Goal: Task Accomplishment & Management: Complete application form

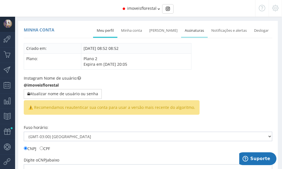
click at [194, 32] on link "Assinaturas" at bounding box center [194, 31] width 27 height 12
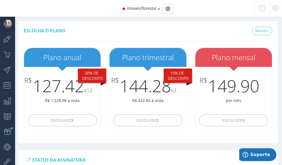
click at [7, 23] on img at bounding box center [8, 24] width 8 height 8
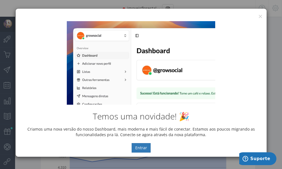
click at [258, 17] on div "Temos uma novidade! 🎉 Criamos uma nova versão do nosso Dashboard, mais moderna …" at bounding box center [141, 87] width 251 height 140
click at [260, 18] on div "Temos uma novidade! 🎉 Criamos uma nova versão do nosso Dashboard, mais moderna …" at bounding box center [141, 87] width 251 height 140
click at [260, 16] on button "×" at bounding box center [260, 17] width 4 height 8
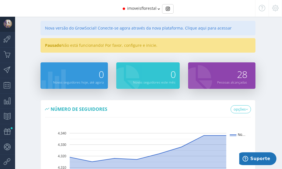
click at [159, 45] on div "Pausado Não está funcionando! Por favor, configure e inicie." at bounding box center [147, 45] width 215 height 15
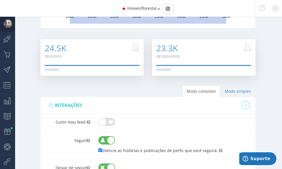
scroll to position [140, 0]
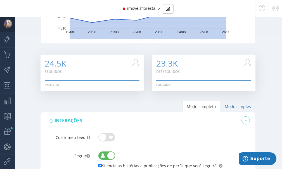
click at [277, 9] on icon at bounding box center [275, 8] width 6 height 4
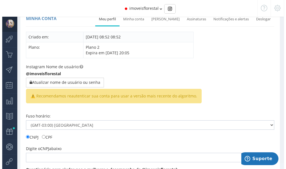
scroll to position [7, 0]
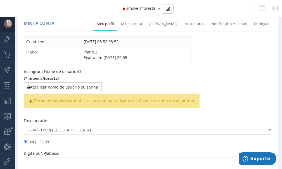
click at [60, 103] on span "⚠️ Recomendamos reautenticar sua conta para usar a versão mais recente do algor…" at bounding box center [112, 101] width 176 height 15
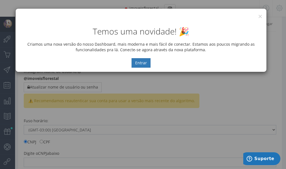
click at [260, 18] on div "Temos uma novidade! 🎉 Criamos uma nova versão do nosso Dashboard, mais moderna …" at bounding box center [141, 44] width 251 height 55
click at [260, 16] on button "×" at bounding box center [260, 17] width 4 height 8
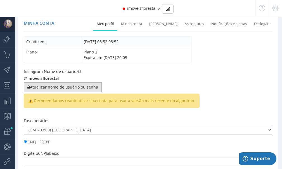
click at [61, 84] on button "Atualizar nome de usuário ou senha" at bounding box center [63, 87] width 78 height 9
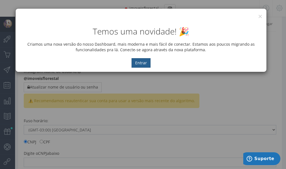
click at [146, 64] on button "Entrar" at bounding box center [140, 62] width 19 height 9
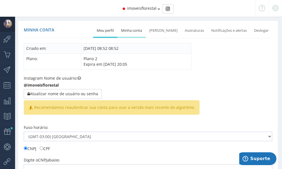
click at [140, 30] on link "Minha conta" at bounding box center [131, 31] width 28 height 12
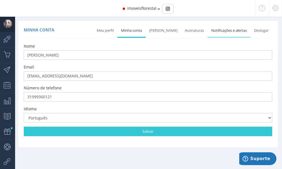
click at [237, 30] on link "Notificações e alertas" at bounding box center [228, 31] width 43 height 12
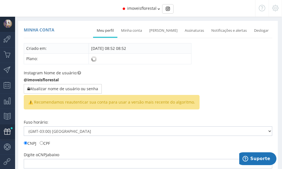
click at [7, 133] on icon at bounding box center [4, 132] width 8 height 14
click at [7, 129] on icon at bounding box center [4, 132] width 8 height 14
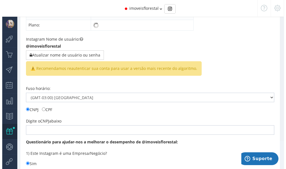
scroll to position [28, 0]
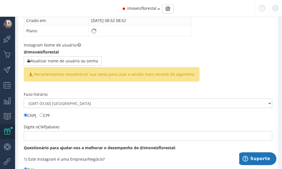
click at [85, 73] on span "⚠️ Recomendamos reautenticar sua conta para usar a versão mais recente do algor…" at bounding box center [112, 74] width 176 height 15
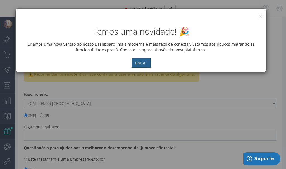
click at [139, 64] on button "Entrar" at bounding box center [140, 62] width 19 height 9
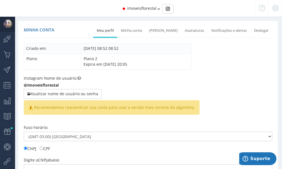
click at [159, 9] on icon at bounding box center [158, 9] width 3 height 4
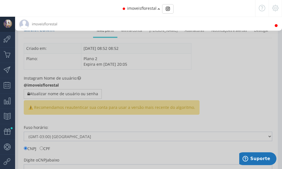
click at [274, 24] on icon at bounding box center [276, 26] width 4 height 4
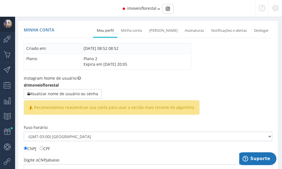
click at [73, 102] on span "⚠️ Recomendamos reautenticar sua conta para usar a versão mais recente do algor…" at bounding box center [112, 107] width 176 height 15
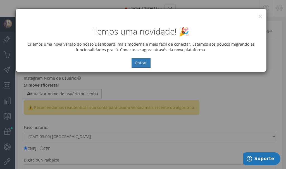
click at [262, 18] on div "Temos uma novidade! 🎉 Criamos uma nova versão do nosso Dashboard, mais moderna …" at bounding box center [141, 44] width 251 height 55
click at [142, 64] on button "Entrar" at bounding box center [140, 62] width 19 height 9
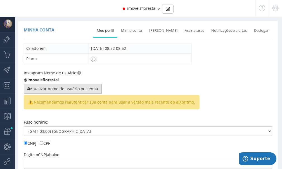
click at [55, 91] on button "Atualizar nome de usuário ou senha" at bounding box center [63, 88] width 78 height 9
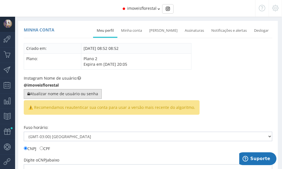
click at [70, 95] on button "Atualizar nome de usuário ou senha" at bounding box center [63, 93] width 78 height 9
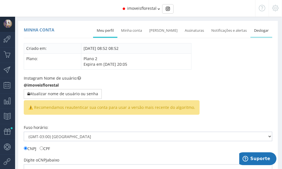
click at [259, 28] on link "Deslogar" at bounding box center [261, 31] width 22 height 12
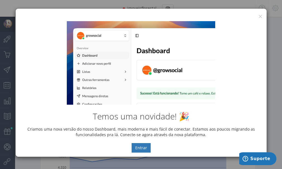
click at [261, 18] on div "Temos uma novidade! 🎉 Criamos uma nova versão do nosso Dashboard, mais moderna …" at bounding box center [141, 87] width 251 height 140
click at [260, 16] on button "×" at bounding box center [260, 17] width 4 height 8
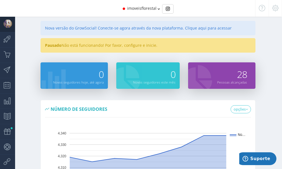
click at [122, 45] on div "Pausado Não está funcionando! Por favor, configure e inicie." at bounding box center [147, 45] width 215 height 15
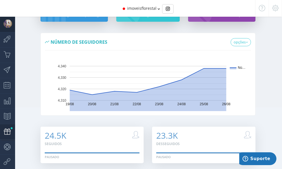
scroll to position [56, 0]
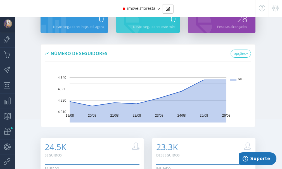
click at [10, 22] on img at bounding box center [8, 24] width 8 height 8
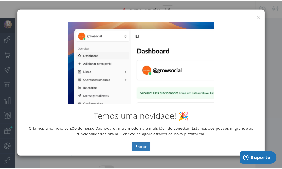
scroll to position [0, 0]
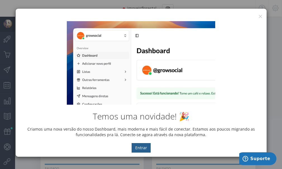
click at [136, 149] on button "Entrar" at bounding box center [140, 147] width 19 height 9
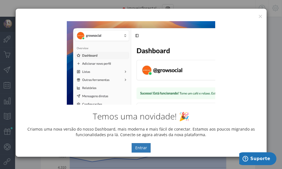
click at [259, 18] on div "Temos uma novidade! 🎉 Criamos uma nova versão do nosso Dashboard, mais moderna …" at bounding box center [141, 87] width 251 height 140
click at [262, 17] on div "Temos uma novidade! 🎉 Criamos uma nova versão do nosso Dashboard, mais moderna …" at bounding box center [141, 87] width 251 height 140
click at [260, 17] on div "Temos uma novidade! 🎉 Criamos uma nova versão do nosso Dashboard, mais moderna …" at bounding box center [141, 87] width 251 height 140
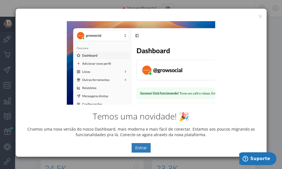
scroll to position [28, 0]
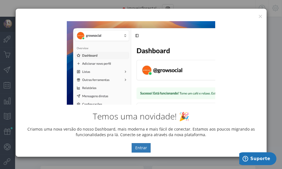
click at [275, 39] on div "× IG Grow Social Temos uma novidade! 🎉 Criamos uma nova versão do nosso Dashboa…" at bounding box center [141, 84] width 282 height 169
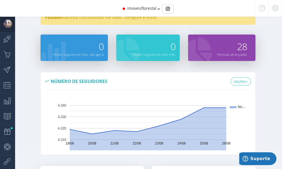
click at [159, 9] on icon at bounding box center [158, 9] width 3 height 4
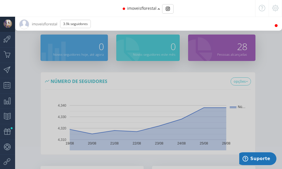
click at [206, 12] on div "imoveisflorestal" at bounding box center [141, 8] width 198 height 17
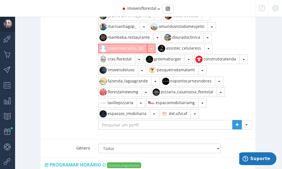
scroll to position [693, 0]
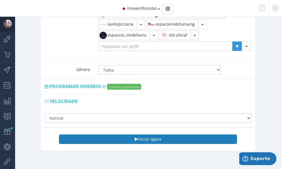
click at [167, 135] on button "Iniciar agora" at bounding box center [148, 139] width 178 height 9
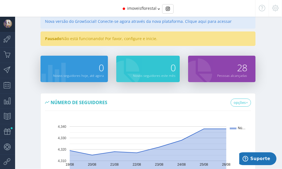
scroll to position [0, 0]
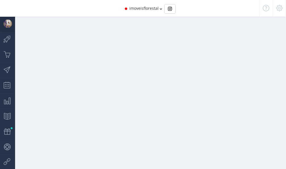
click at [10, 23] on img at bounding box center [8, 24] width 8 height 8
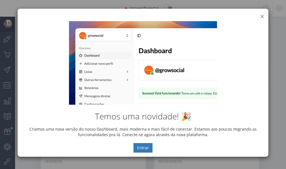
click at [263, 15] on button "×" at bounding box center [262, 17] width 4 height 8
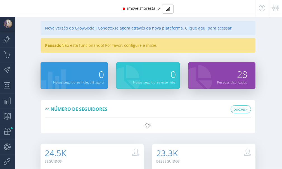
click at [10, 24] on img at bounding box center [8, 24] width 8 height 8
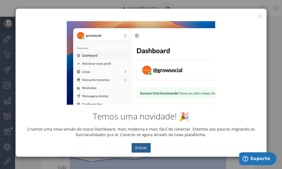
click at [145, 147] on button "Entrar" at bounding box center [140, 147] width 19 height 9
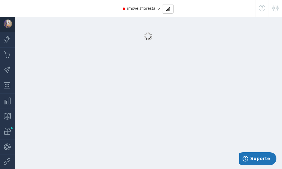
select select "359"
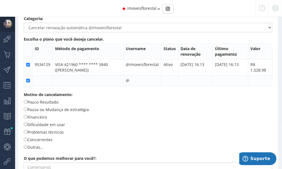
scroll to position [56, 0]
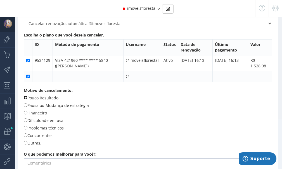
click at [24, 99] on input "Pouco Resultado" at bounding box center [26, 98] width 4 height 4
radio input "true"
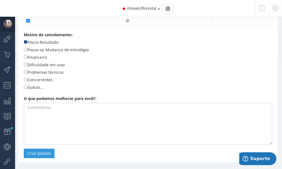
scroll to position [112, 0]
click at [27, 50] on input "Pausa ou Mudança de estratégia" at bounding box center [26, 49] width 4 height 4
radio input "true"
click at [37, 152] on button "Criar pedido" at bounding box center [39, 153] width 31 height 9
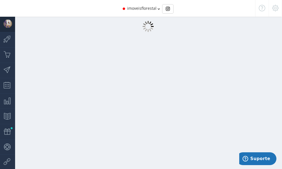
scroll to position [6, 0]
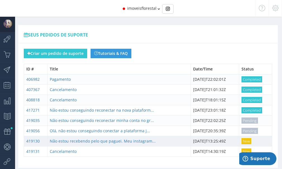
scroll to position [6, 0]
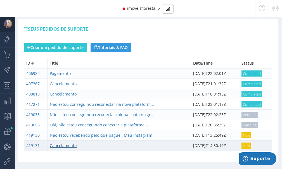
click at [62, 146] on link "Cancelamento" at bounding box center [63, 145] width 27 height 5
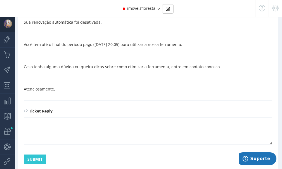
scroll to position [187, 0]
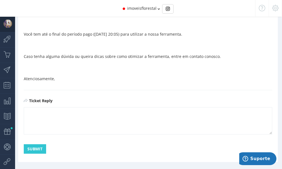
click at [39, 128] on textarea at bounding box center [148, 120] width 248 height 27
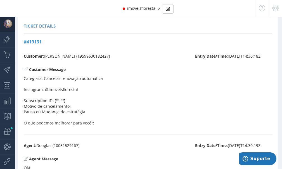
scroll to position [0, 0]
